Goal: Book appointment/travel/reservation

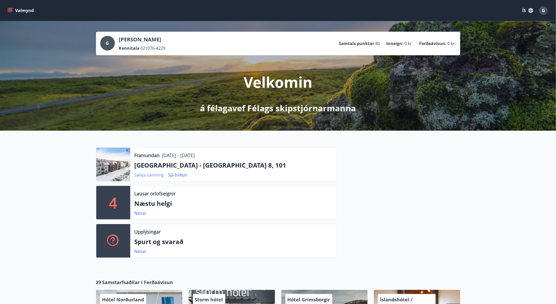
click at [147, 174] on link "Sækja samning" at bounding box center [150, 175] width 30 height 6
click at [456, 82] on div "G Gunnlaugur Steinarsson Kennitala 021076-4229 Samtals punktar 80 Inneign : 0 k…" at bounding box center [278, 75] width 556 height 109
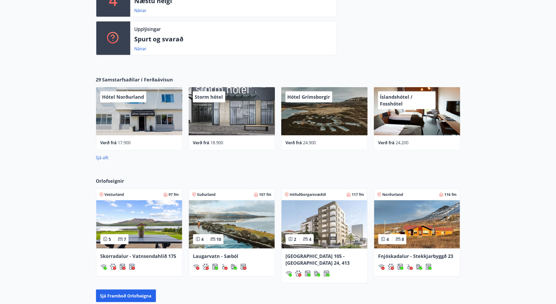
scroll to position [84, 0]
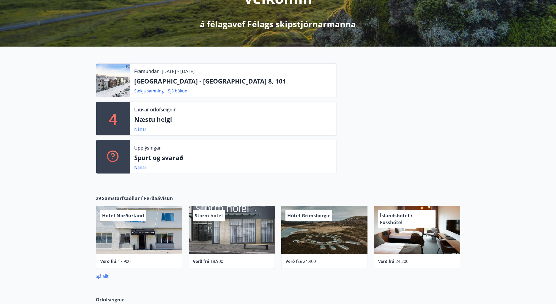
click at [140, 129] on link "Nánar" at bounding box center [141, 129] width 12 height 6
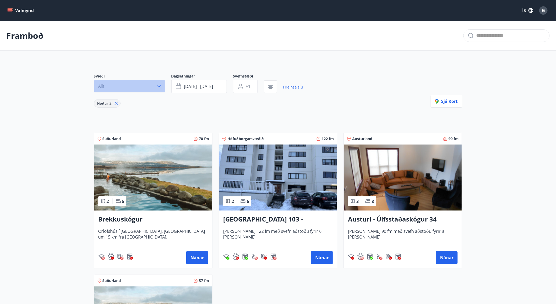
click at [158, 86] on icon "button" at bounding box center [159, 86] width 5 height 5
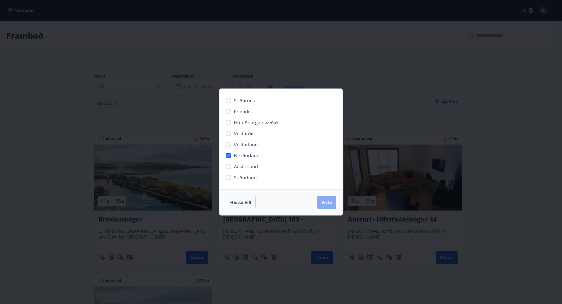
click at [322, 203] on span "Vista" at bounding box center [327, 202] width 10 height 6
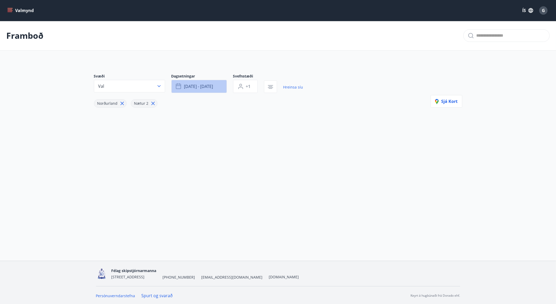
click at [218, 84] on button "sep 19 - sep 22" at bounding box center [199, 86] width 56 height 13
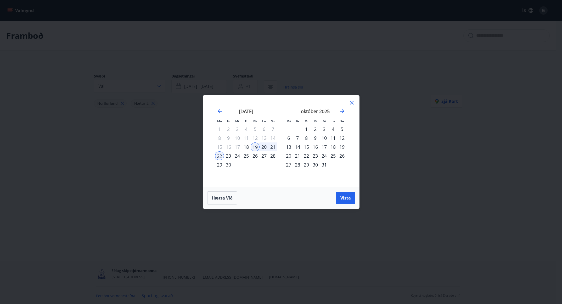
click at [247, 146] on div "18" at bounding box center [246, 146] width 9 height 9
click at [257, 146] on div "19" at bounding box center [255, 146] width 9 height 9
click at [342, 199] on span "Vista" at bounding box center [346, 198] width 10 height 6
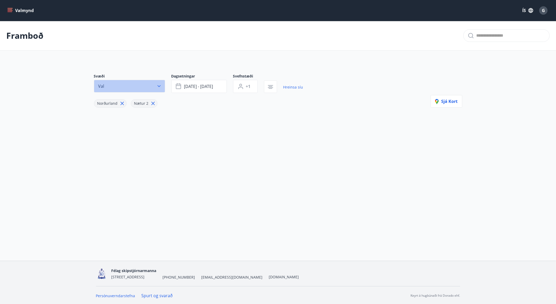
click at [160, 86] on icon "button" at bounding box center [159, 86] width 3 height 2
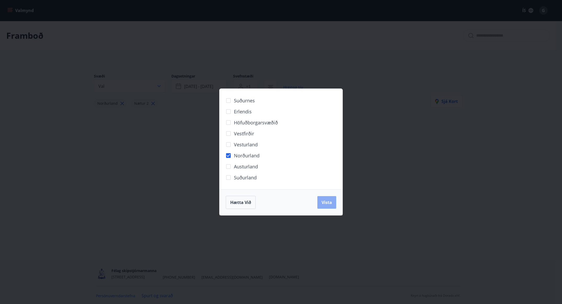
click at [330, 200] on span "Vista" at bounding box center [327, 202] width 10 height 6
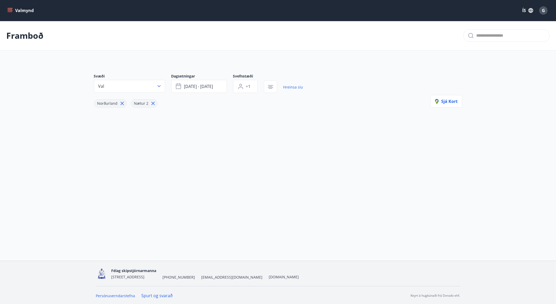
click at [241, 114] on div "Svæði Val Dagsetningar sep 18 - sep 19 Svefnstæði +1 Hreinsa síu Norðurland Næt…" at bounding box center [278, 99] width 377 height 76
click at [144, 103] on span "Nætur 2" at bounding box center [141, 103] width 14 height 5
click at [151, 101] on icon at bounding box center [153, 104] width 6 height 6
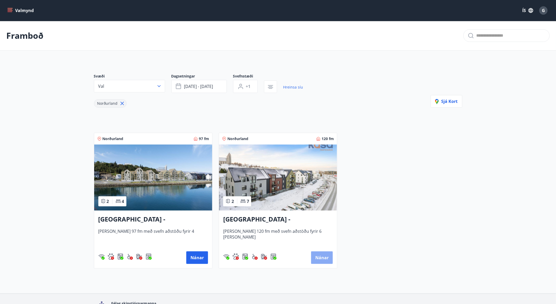
click at [315, 252] on button "Nánar" at bounding box center [322, 257] width 22 height 13
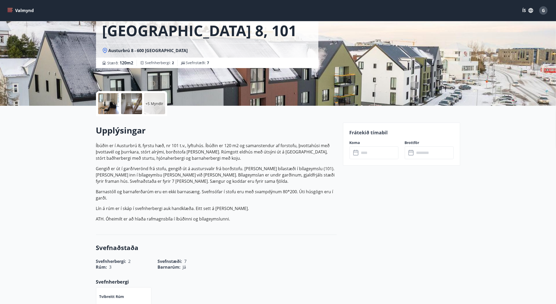
scroll to position [51, 0]
click at [369, 149] on input "text" at bounding box center [379, 153] width 39 height 13
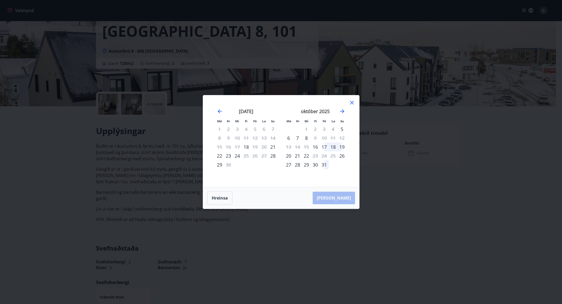
click at [353, 98] on div "Má Þr Mi Fi Fö La Su Má Þr Mi Fi Fö La Su ágúst 2025 1 2 3 4 5 6 7 8 9 10 11 12…" at bounding box center [281, 141] width 156 height 92
click at [350, 105] on icon at bounding box center [352, 102] width 6 height 6
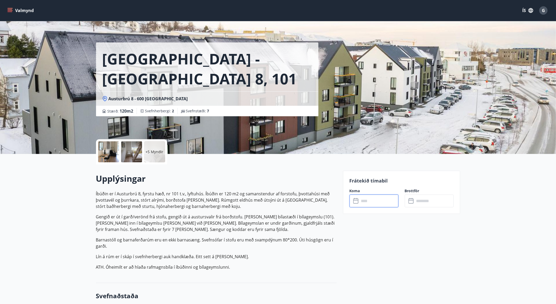
scroll to position [0, 0]
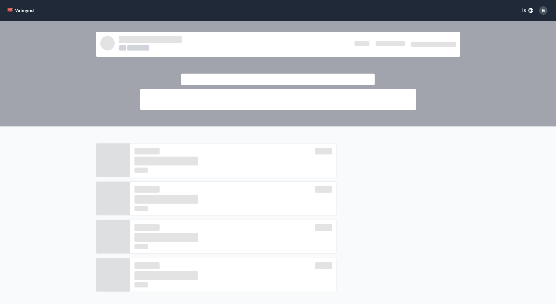
scroll to position [84, 0]
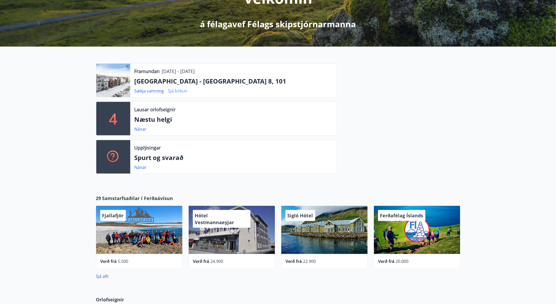
click at [174, 88] on link "Sjá bókun" at bounding box center [177, 91] width 19 height 6
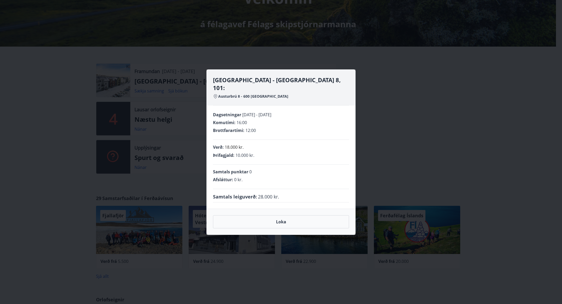
click at [148, 89] on div "Akureyri - Austurbrú 8, 101: Austurbrú 8 - 600 Akureyri Dagsetningar 19.09.2025…" at bounding box center [281, 152] width 562 height 304
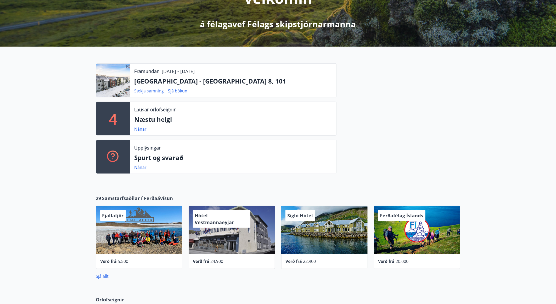
click at [149, 90] on link "Sækja samning" at bounding box center [150, 91] width 30 height 6
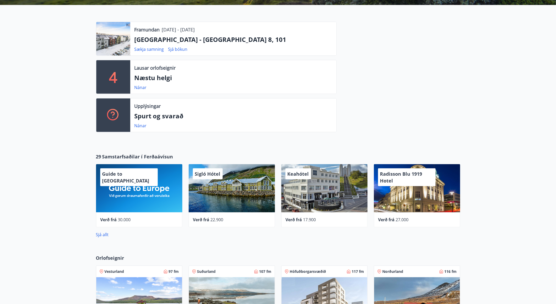
scroll to position [124, 0]
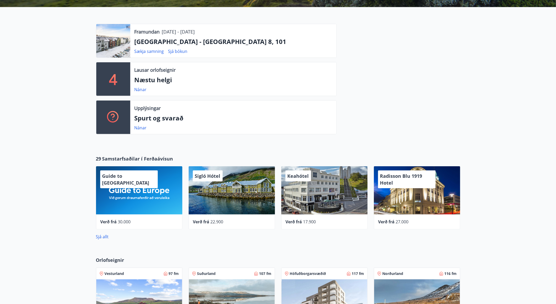
click at [177, 43] on p "[GEOGRAPHIC_DATA] - [GEOGRAPHIC_DATA] 8, 101" at bounding box center [234, 41] width 198 height 9
click at [114, 48] on div at bounding box center [113, 41] width 34 height 34
click at [139, 126] on link "Nánar" at bounding box center [141, 128] width 12 height 6
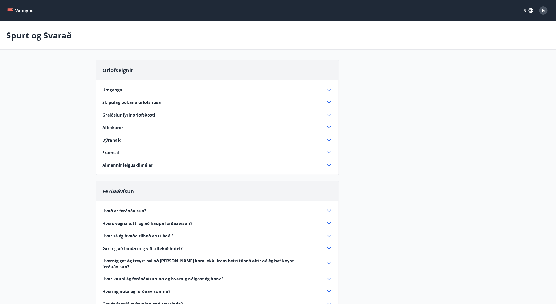
click at [330, 166] on icon at bounding box center [329, 165] width 6 height 6
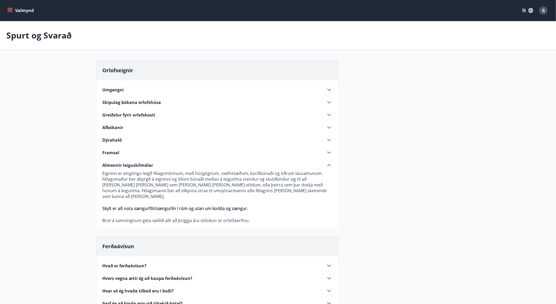
click at [149, 116] on span "Greiðslur fyrir orlofskosti" at bounding box center [129, 115] width 53 height 6
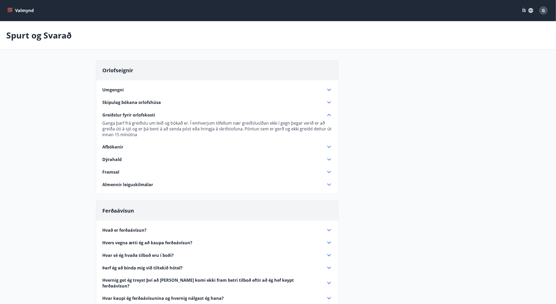
click at [149, 116] on span "Greiðslur fyrir orlofskosti" at bounding box center [129, 115] width 53 height 6
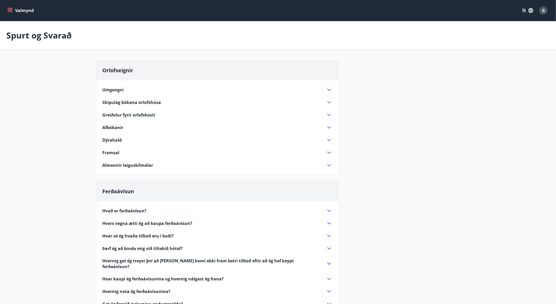
click at [9, 9] on icon "menu" at bounding box center [10, 9] width 5 height 1
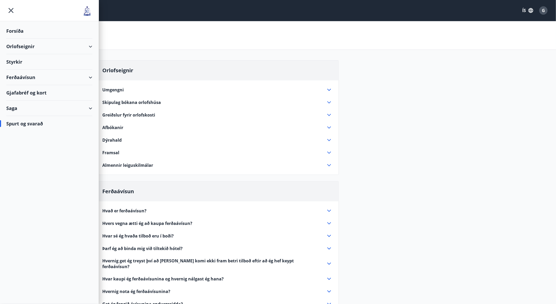
click at [24, 46] on div "Orlofseignir" at bounding box center [49, 46] width 86 height 15
click at [23, 60] on div "Framboð" at bounding box center [49, 59] width 78 height 11
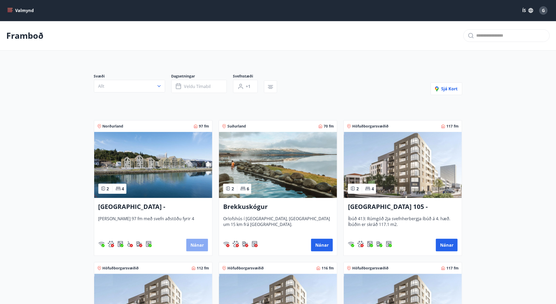
click at [191, 240] on button "Nánar" at bounding box center [197, 245] width 22 height 13
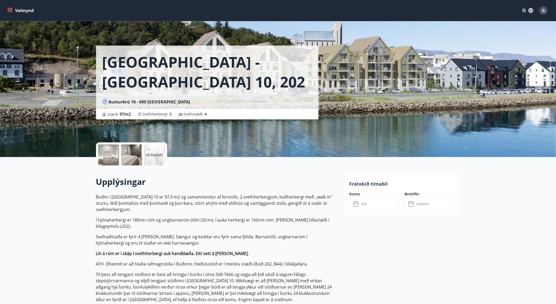
click at [18, 7] on button "Valmynd" at bounding box center [21, 10] width 30 height 9
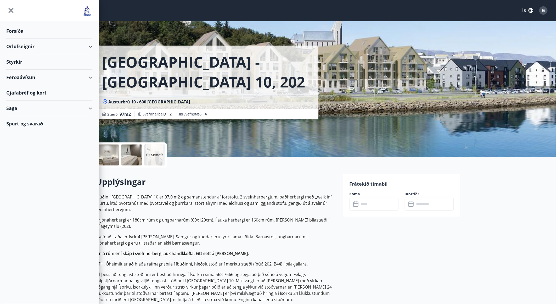
click at [21, 46] on div "Orlofseignir" at bounding box center [49, 46] width 86 height 15
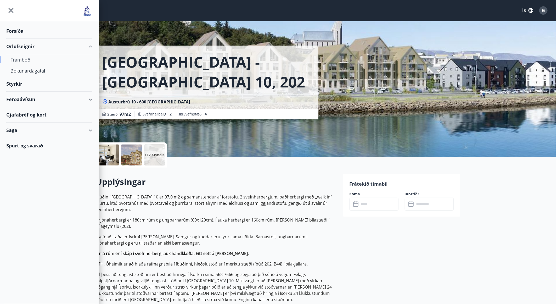
click at [21, 59] on div "Framboð" at bounding box center [49, 59] width 78 height 11
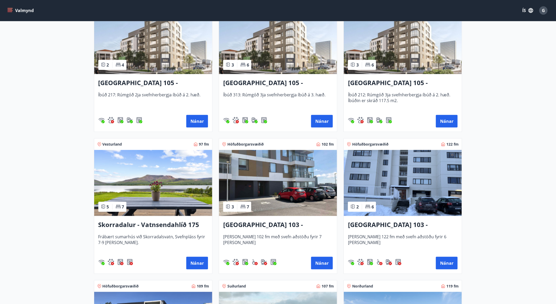
scroll to position [532, 0]
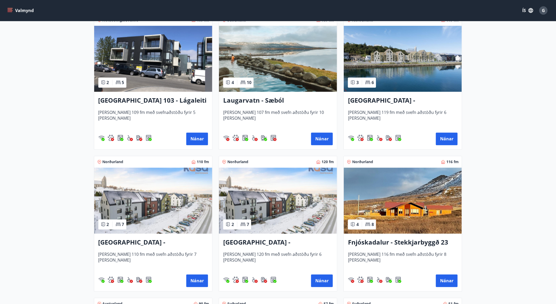
click at [295, 224] on img at bounding box center [278, 201] width 118 height 66
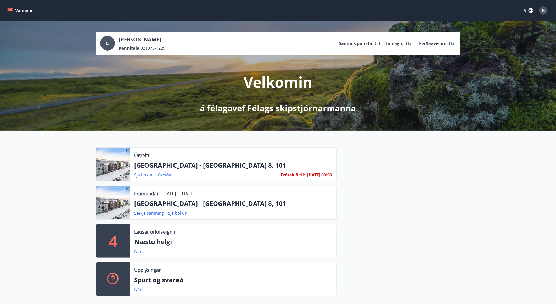
click at [165, 176] on link "Greiða" at bounding box center [164, 175] width 13 height 6
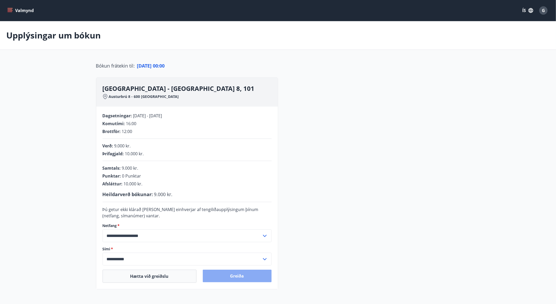
click at [225, 276] on button "Greiða" at bounding box center [237, 276] width 69 height 13
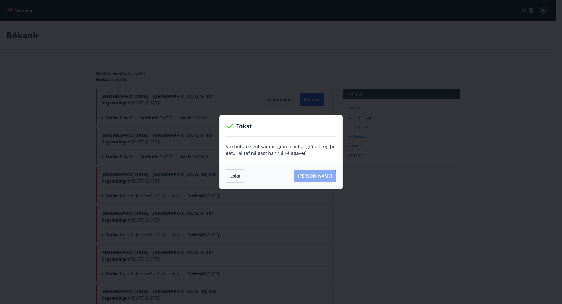
click at [323, 178] on button "Sjá samning" at bounding box center [315, 176] width 42 height 13
